Goal: Information Seeking & Learning: Understand process/instructions

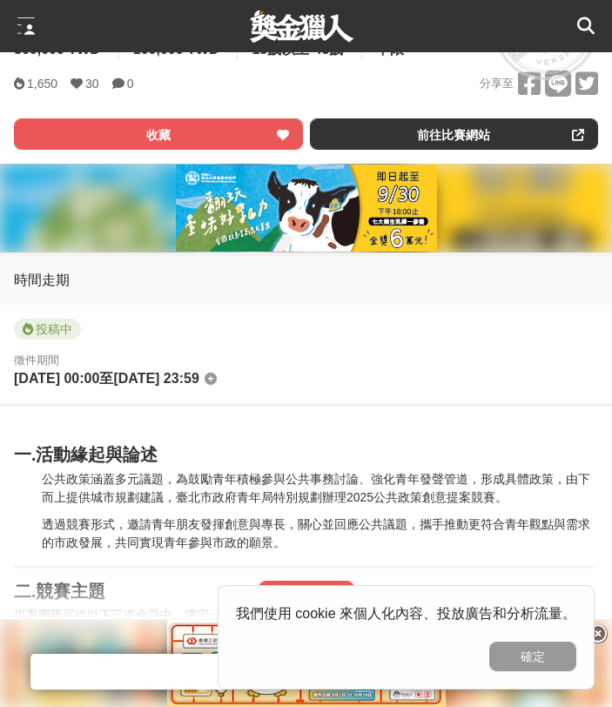
scroll to position [636, 0]
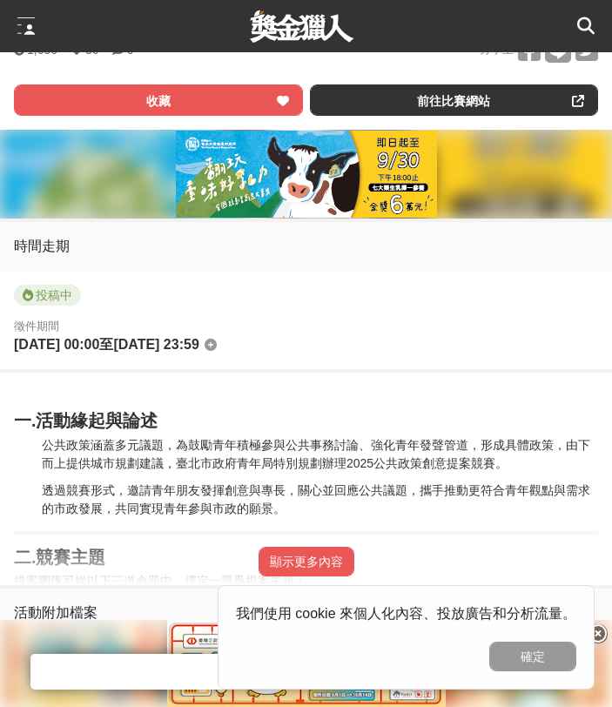
click at [505, 652] on button "確定" at bounding box center [532, 657] width 87 height 30
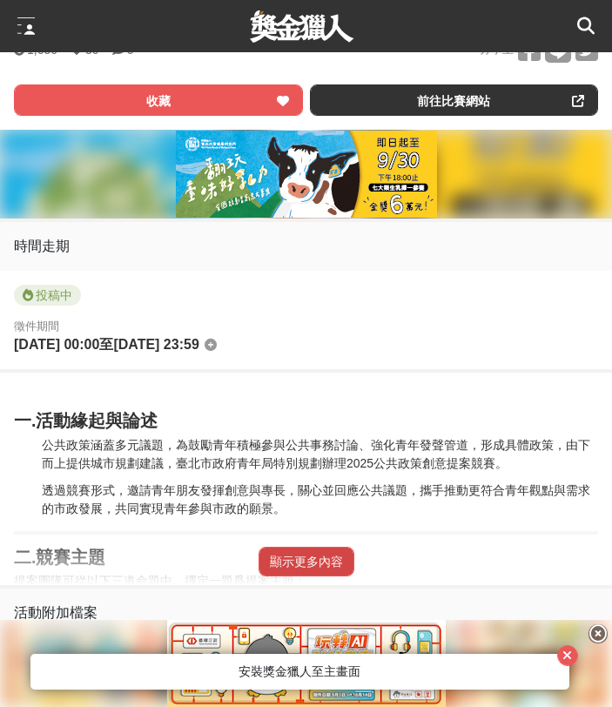
click at [333, 561] on button "顯示更多內容" at bounding box center [307, 562] width 96 height 30
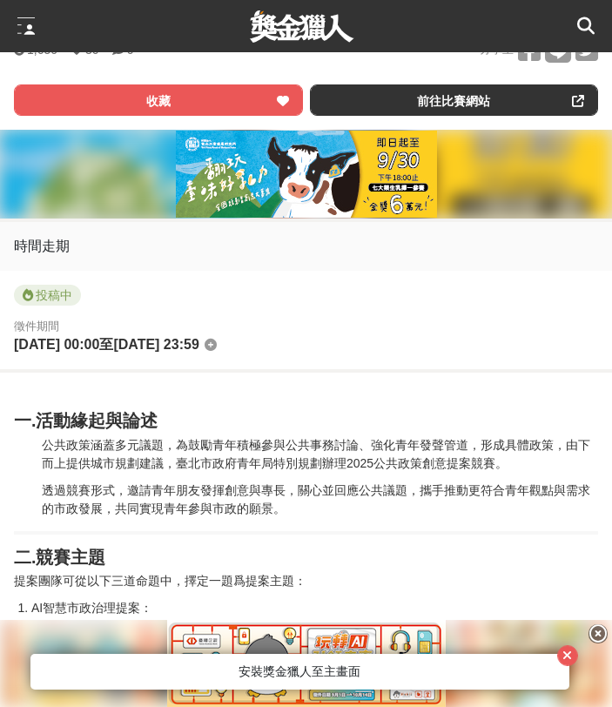
click at [599, 635] on icon at bounding box center [598, 633] width 19 height 19
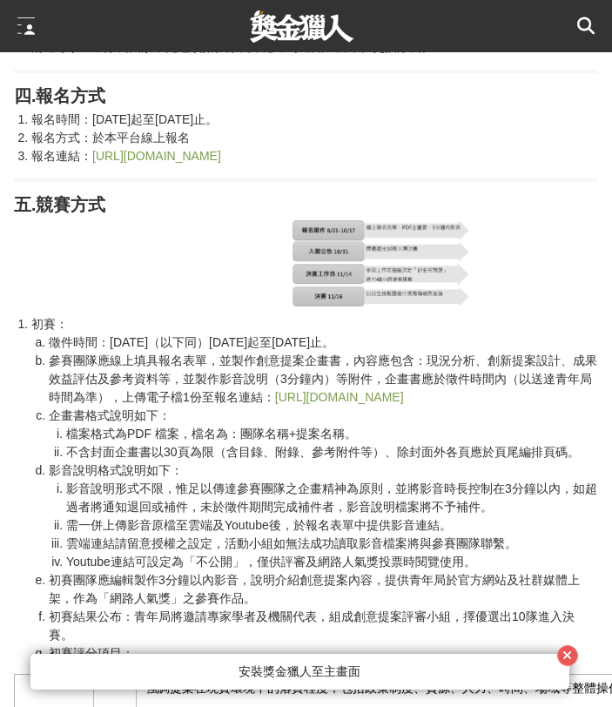
scroll to position [1527, 0]
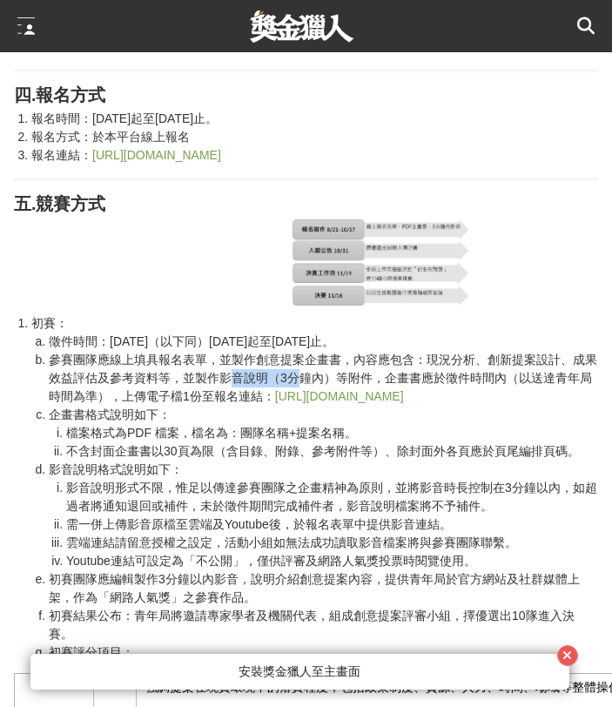
drag, startPoint x: 234, startPoint y: 388, endPoint x: 305, endPoint y: 383, distance: 70.7
click at [305, 383] on li "參賽團隊應線上填具報名表單，並製作創意提案企畫書，內容應包含：現況分析、創新提案設計、成果效益評估及參考資料等，並製作影音說明（3分鐘內）等附件，企畫書應於徵…" at bounding box center [324, 378] width 550 height 55
click at [327, 371] on li "參賽團隊應線上填具報名表單，並製作創意提案企畫書，內容應包含：現況分析、創新提案設計、成果效益評估及參考資料等，並製作影音說明（3分鐘內）等附件，企畫書應於徵…" at bounding box center [324, 378] width 550 height 55
drag, startPoint x: 408, startPoint y: 358, endPoint x: 462, endPoint y: 361, distance: 54.9
click at [462, 361] on li "參賽團隊應線上填具報名表單，並製作創意提案企畫書，內容應包含：現況分析、創新提案設計、成果效益評估及參考資料等，並製作影音說明（3分鐘內）等附件，企畫書應於徵…" at bounding box center [324, 378] width 550 height 55
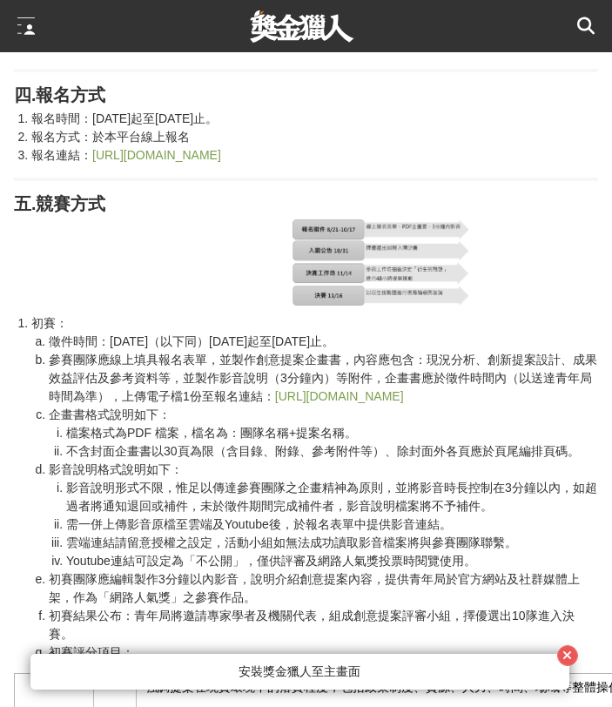
click at [462, 361] on li "參賽團隊應線上填具報名表單，並製作創意提案企畫書，內容應包含：現況分析、創新提案設計、成果效益評估及參考資料等，並製作影音說明（3分鐘內）等附件，企畫書應於徵…" at bounding box center [324, 378] width 550 height 55
drag, startPoint x: 492, startPoint y: 363, endPoint x: 524, endPoint y: 367, distance: 32.4
click at [524, 367] on li "參賽團隊應線上填具報名表單，並製作創意提案企畫書，內容應包含：現況分析、創新提案設計、成果效益評估及參考資料等，並製作影音說明（3分鐘內）等附件，企畫書應於徵…" at bounding box center [324, 378] width 550 height 55
drag, startPoint x: 434, startPoint y: 368, endPoint x: 490, endPoint y: 367, distance: 56.6
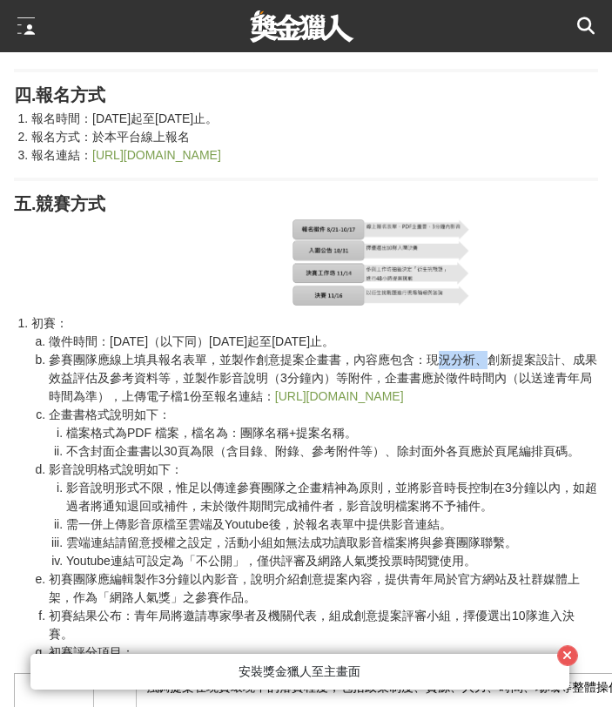
click at [490, 367] on li "參賽團隊應線上填具報名表單，並製作創意提案企畫書，內容應包含：現況分析、創新提案設計、成果效益評估及參考資料等，並製作影音說明（3分鐘內）等附件，企畫書應於徵…" at bounding box center [324, 378] width 550 height 55
click at [423, 362] on li "參賽團隊應線上填具報名表單，並製作創意提案企畫書，內容應包含：現況分析、創新提案設計、成果效益評估及參考資料等，並製作影音說明（3分鐘內）等附件，企畫書應於徵…" at bounding box center [324, 378] width 550 height 55
drag, startPoint x: 430, startPoint y: 365, endPoint x: 99, endPoint y: 381, distance: 331.4
click at [99, 381] on li "參賽團隊應線上填具報名表單，並製作創意提案企畫書，內容應包含：現況分析、創新提案設計、成果效益評估及參考資料等，並製作影音說明（3分鐘內）等附件，企畫書應於徵…" at bounding box center [324, 378] width 550 height 55
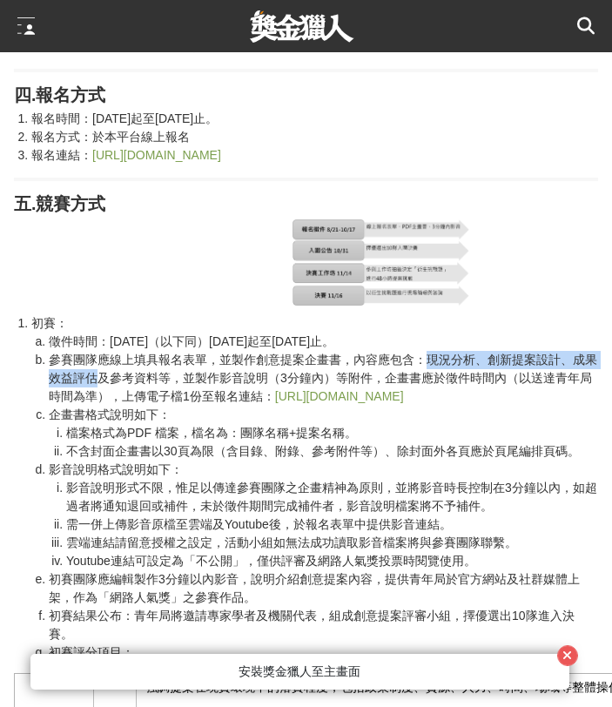
copy li "現況分析、創新提案設計、成果效益評估"
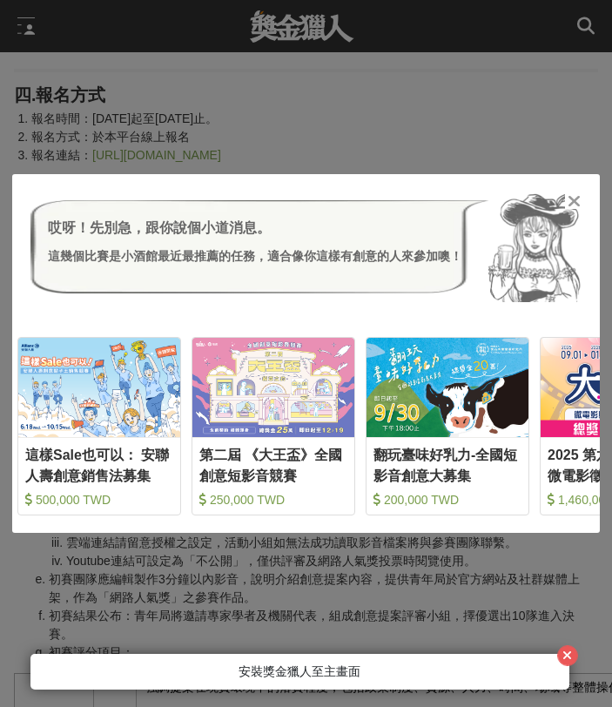
click at [575, 192] on icon at bounding box center [574, 200] width 13 height 17
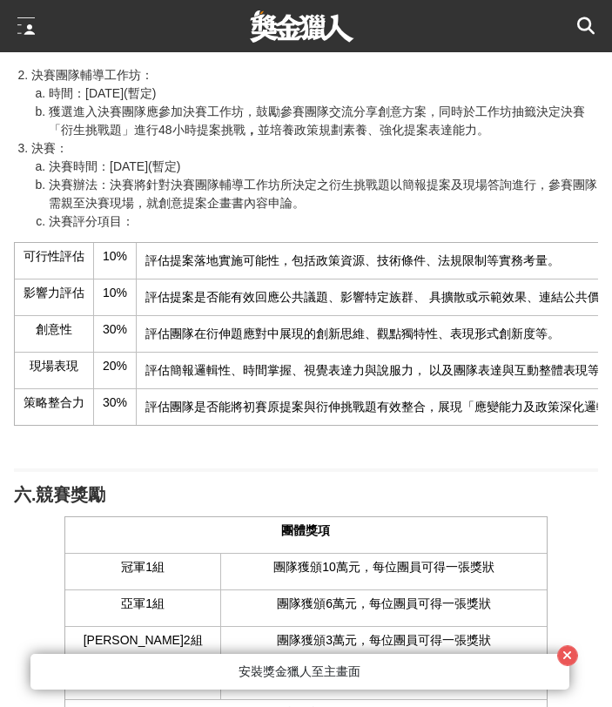
scroll to position [2949, 0]
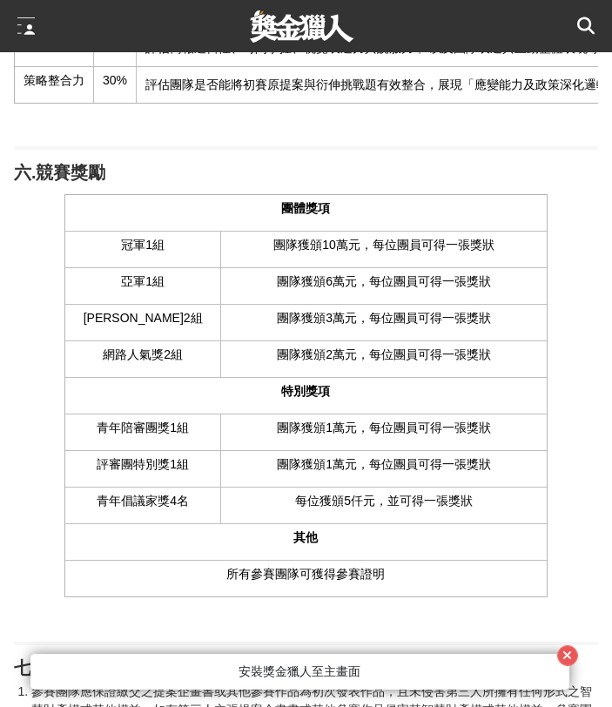
click at [482, 133] on p at bounding box center [306, 124] width 584 height 18
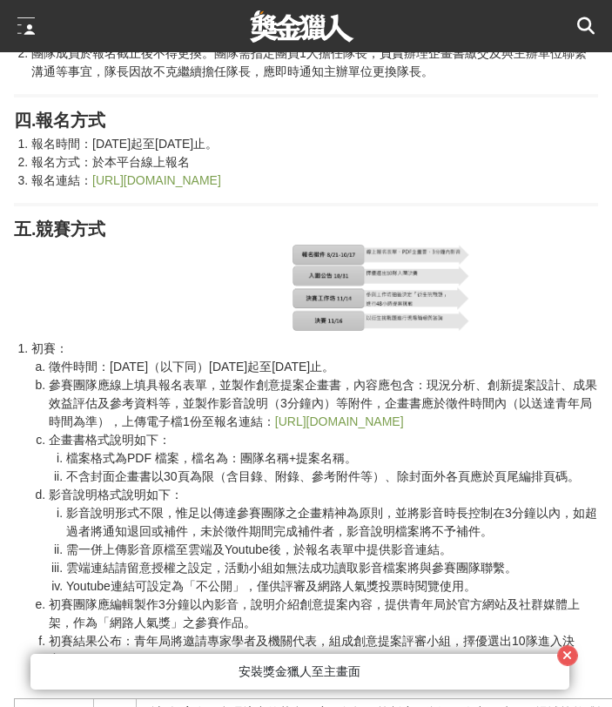
scroll to position [1260, 0]
